Goal: Information Seeking & Learning: Learn about a topic

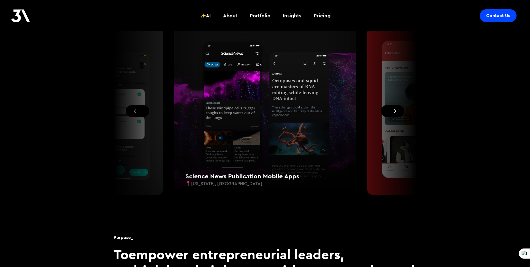
scroll to position [376, 0]
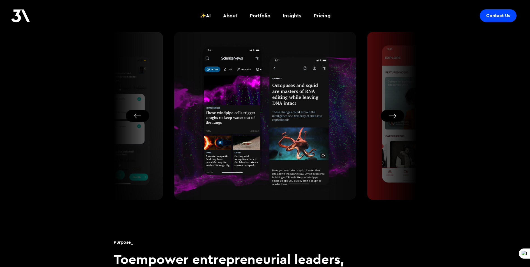
click at [392, 116] on button "Next slide" at bounding box center [393, 116] width 24 height 12
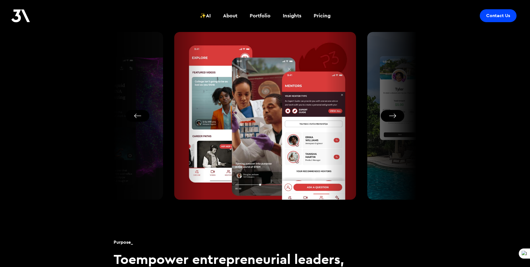
click at [392, 116] on button "Next slide" at bounding box center [393, 116] width 24 height 12
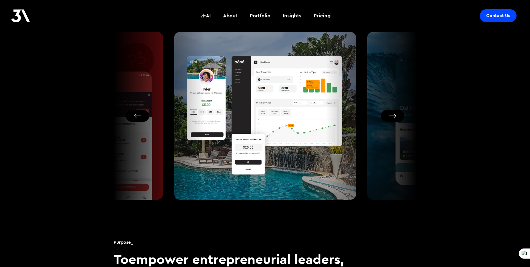
click at [392, 116] on button "Next slide" at bounding box center [393, 116] width 24 height 12
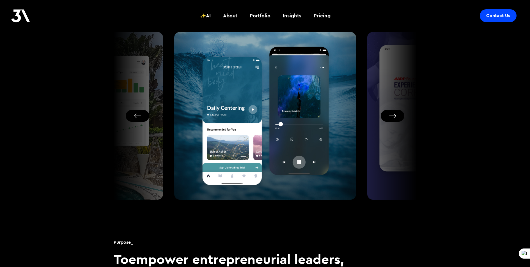
click at [392, 116] on button "Next slide" at bounding box center [393, 116] width 24 height 12
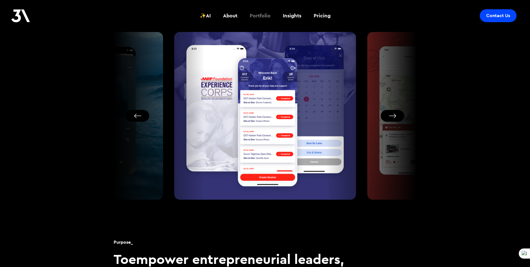
click at [261, 15] on div "Portfolio" at bounding box center [260, 15] width 21 height 7
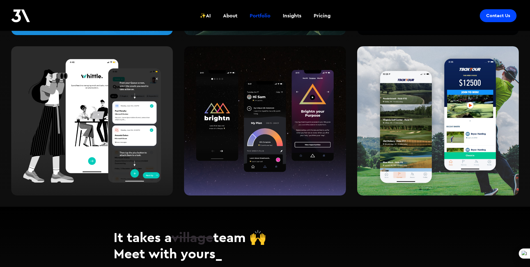
scroll to position [896, 0]
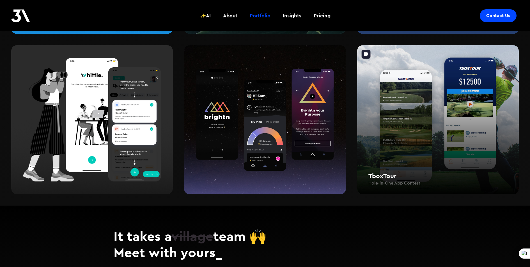
click at [410, 95] on div "TboxTour Hole-in-One App Contest" at bounding box center [438, 120] width 162 height 150
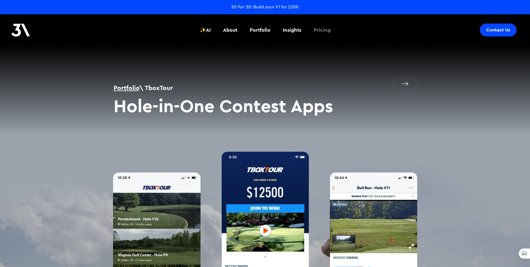
click at [316, 31] on div "Pricing" at bounding box center [322, 29] width 17 height 7
